Goal: Find contact information: Find contact information

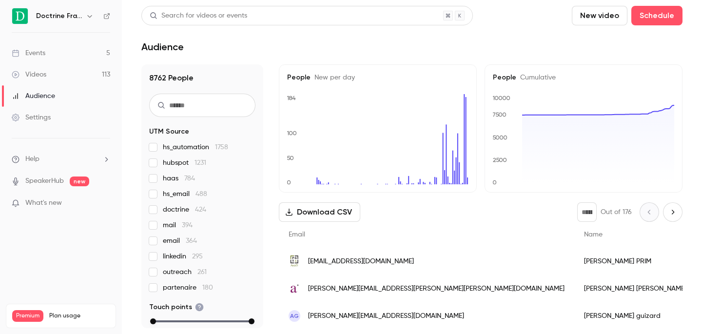
click at [91, 16] on icon "button" at bounding box center [89, 16] width 4 height 2
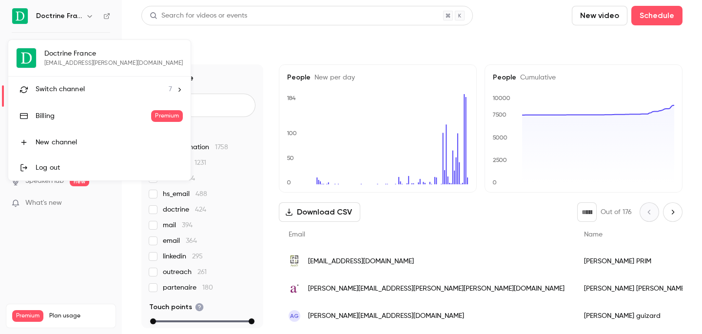
click at [86, 84] on div "Switch channel 7" at bounding box center [104, 89] width 137 height 10
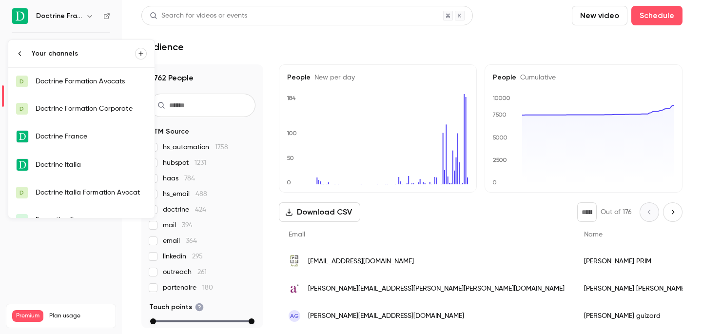
click at [93, 75] on link "D Doctrine Formation Avocats" at bounding box center [81, 81] width 146 height 27
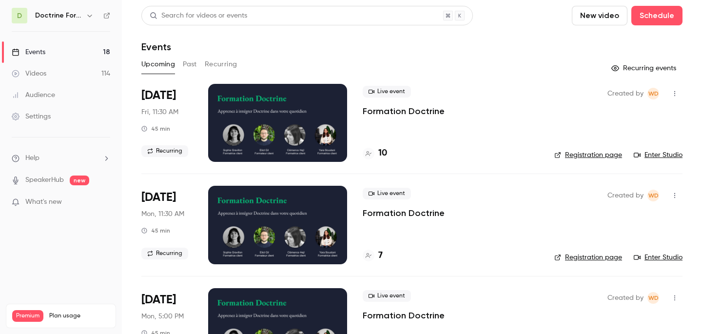
click at [190, 66] on button "Past" at bounding box center [190, 65] width 14 height 16
click at [375, 152] on div "7" at bounding box center [373, 153] width 20 height 13
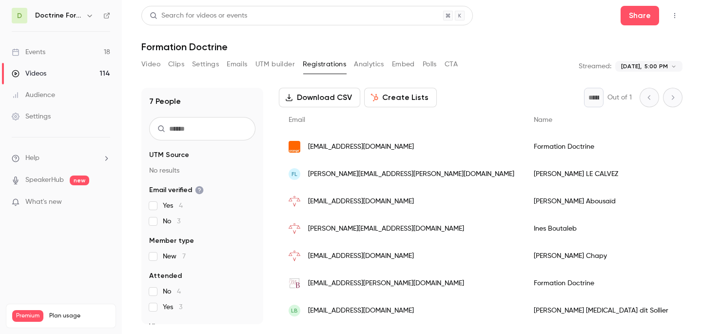
click at [346, 142] on span "[EMAIL_ADDRESS][DOMAIN_NAME]" at bounding box center [361, 147] width 106 height 10
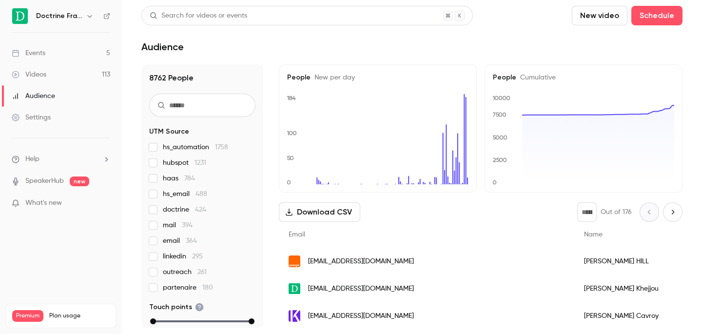
click at [86, 20] on button "button" at bounding box center [90, 16] width 12 height 12
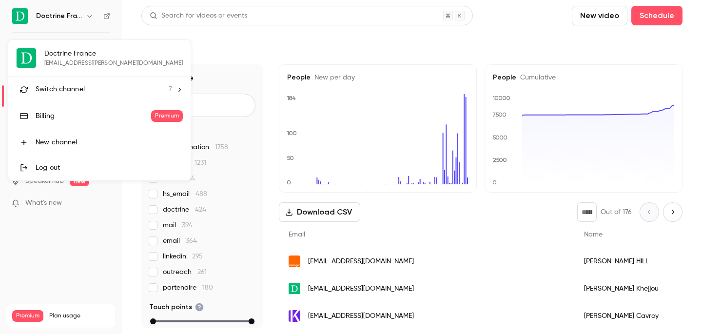
click at [79, 88] on span "Switch channel" at bounding box center [60, 89] width 49 height 10
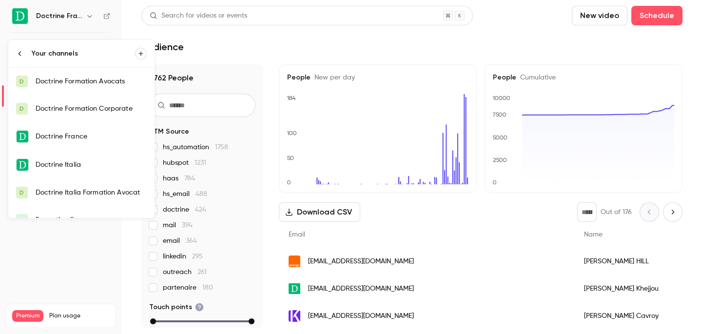
click at [89, 82] on div "Doctrine Formation Avocats" at bounding box center [91, 82] width 111 height 10
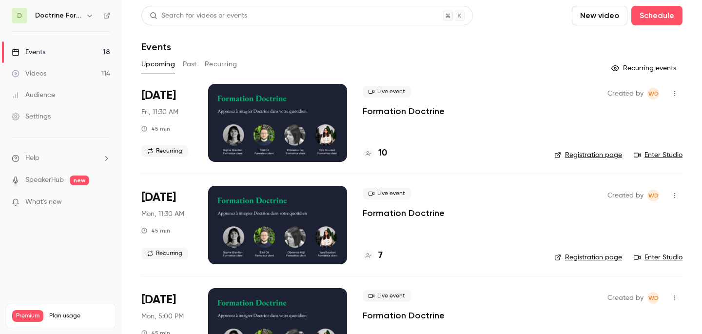
click at [189, 65] on button "Past" at bounding box center [190, 65] width 14 height 16
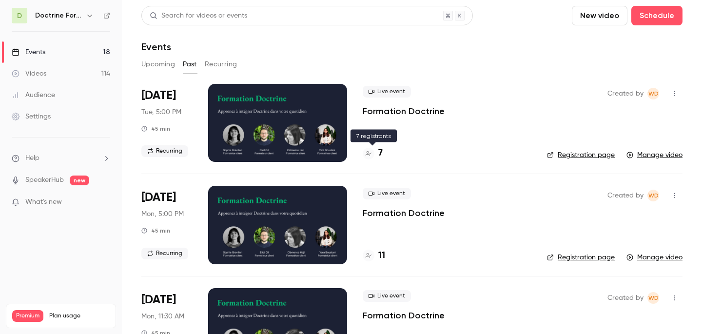
click at [376, 154] on div "7" at bounding box center [373, 153] width 20 height 13
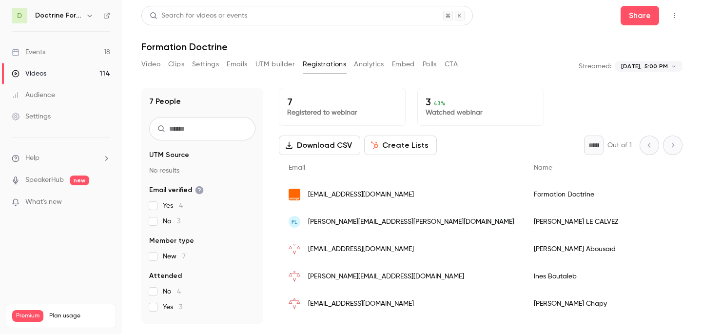
click at [356, 224] on span "[PERSON_NAME][EMAIL_ADDRESS][PERSON_NAME][DOMAIN_NAME]" at bounding box center [411, 222] width 206 height 10
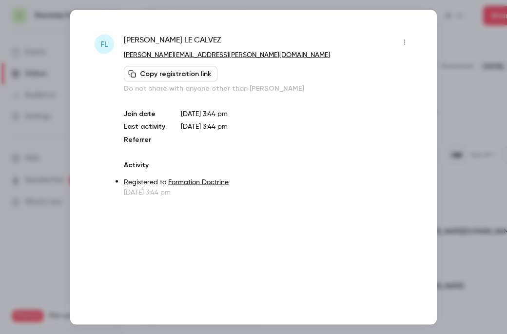
click at [444, 113] on div at bounding box center [253, 167] width 507 height 334
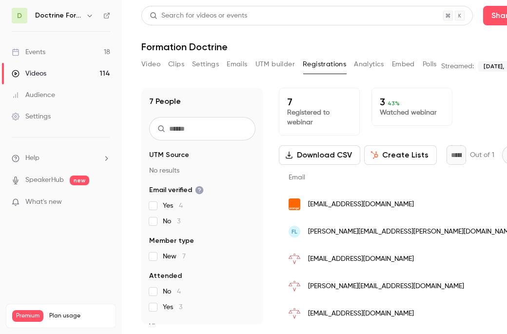
click at [339, 262] on span "[EMAIL_ADDRESS][DOMAIN_NAME]" at bounding box center [361, 259] width 106 height 10
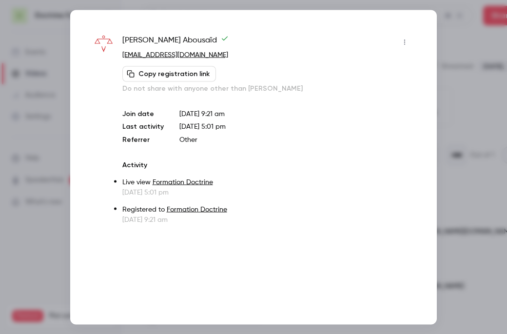
click at [439, 89] on div at bounding box center [253, 167] width 507 height 334
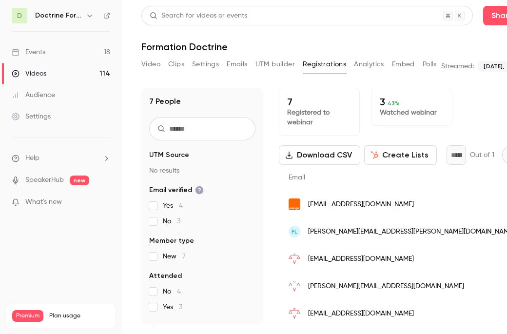
scroll to position [58, 0]
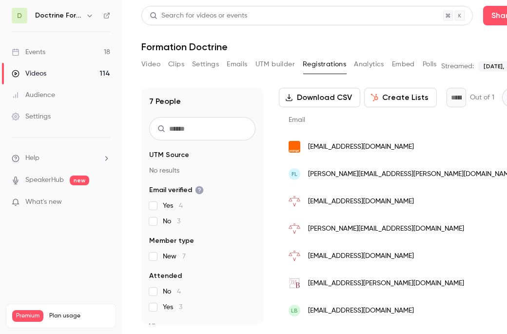
click at [328, 232] on span "[PERSON_NAME][EMAIL_ADDRESS][DOMAIN_NAME]" at bounding box center [386, 229] width 156 height 10
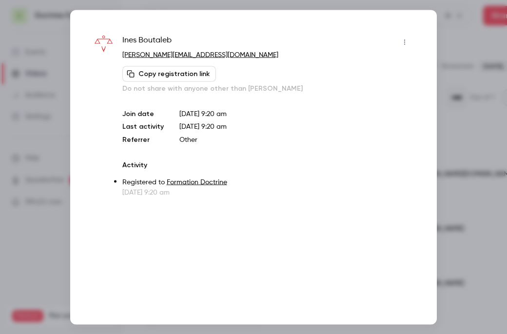
click at [466, 153] on div at bounding box center [253, 167] width 507 height 334
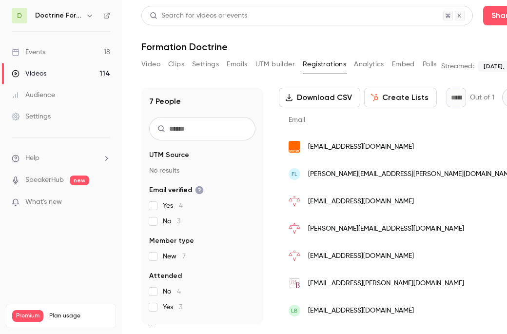
click at [329, 253] on span "[EMAIL_ADDRESS][DOMAIN_NAME]" at bounding box center [361, 256] width 106 height 10
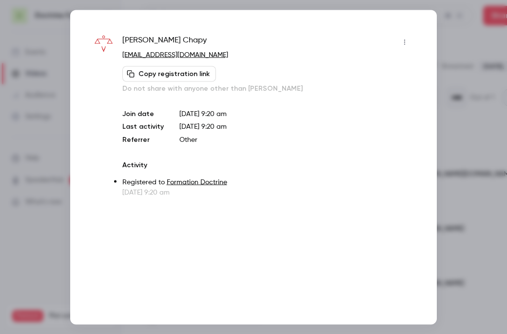
click at [457, 122] on div at bounding box center [253, 167] width 507 height 334
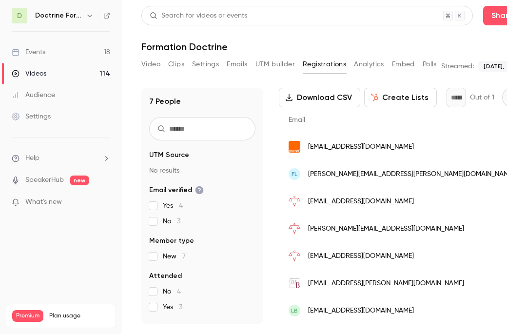
click at [322, 279] on span "[EMAIL_ADDRESS][PERSON_NAME][DOMAIN_NAME]" at bounding box center [386, 284] width 156 height 10
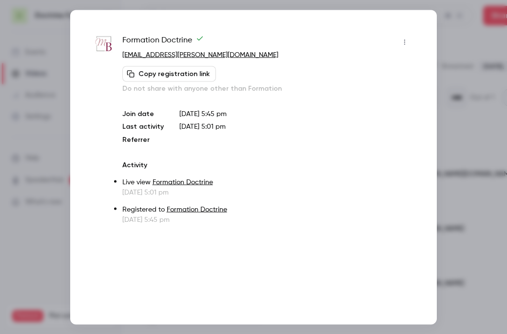
click at [466, 122] on div at bounding box center [253, 167] width 507 height 334
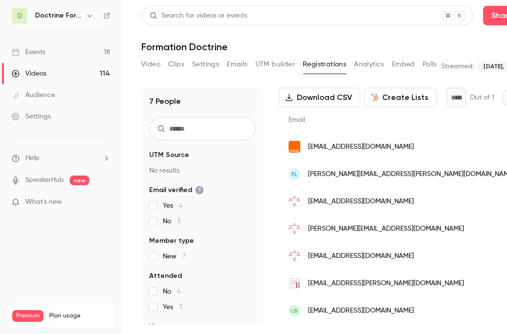
click at [328, 306] on span "[EMAIL_ADDRESS][DOMAIN_NAME]" at bounding box center [361, 311] width 106 height 10
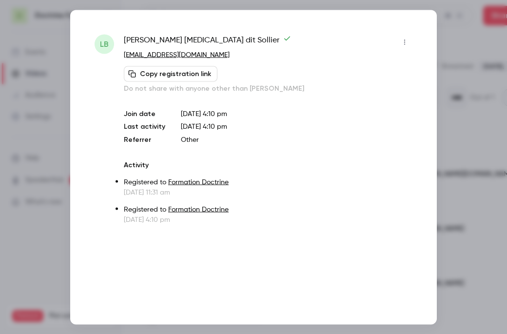
click at [465, 39] on div at bounding box center [253, 167] width 507 height 334
